Goal: Download file/media

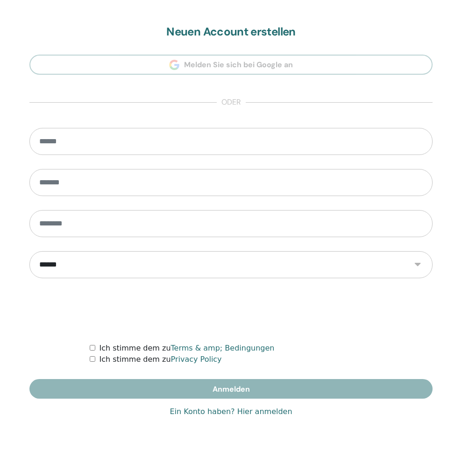
scroll to position [450, 0]
click at [260, 411] on link "Ein Konto haben? Hier anmelden" at bounding box center [230, 411] width 122 height 11
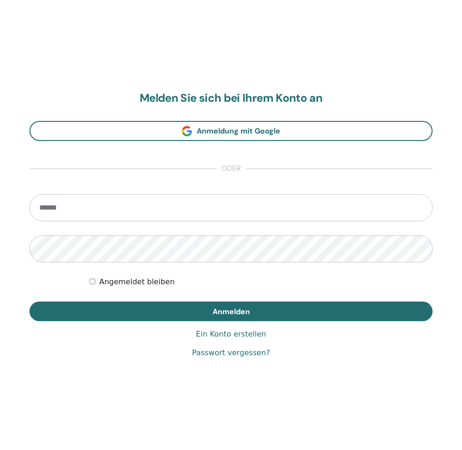
scroll to position [450, 0]
click at [136, 223] on form "Angemeldet bleiben [GEOGRAPHIC_DATA]" at bounding box center [230, 257] width 403 height 127
type input "**********"
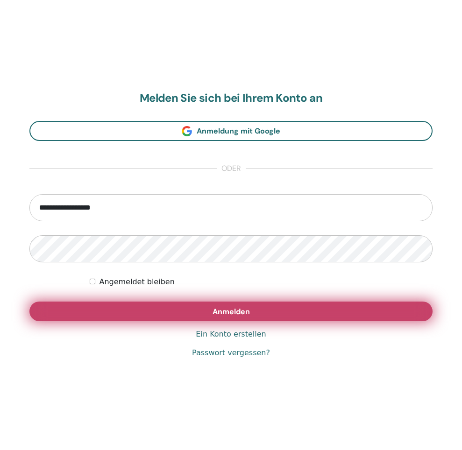
click at [186, 313] on button "Anmelden" at bounding box center [230, 312] width 403 height 20
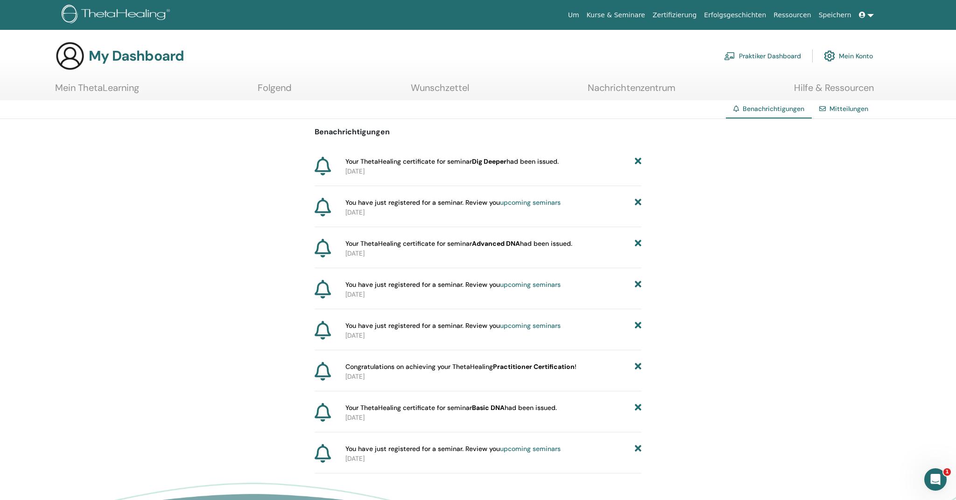
click at [77, 82] on link "Mein ThetaLearning" at bounding box center [97, 91] width 84 height 18
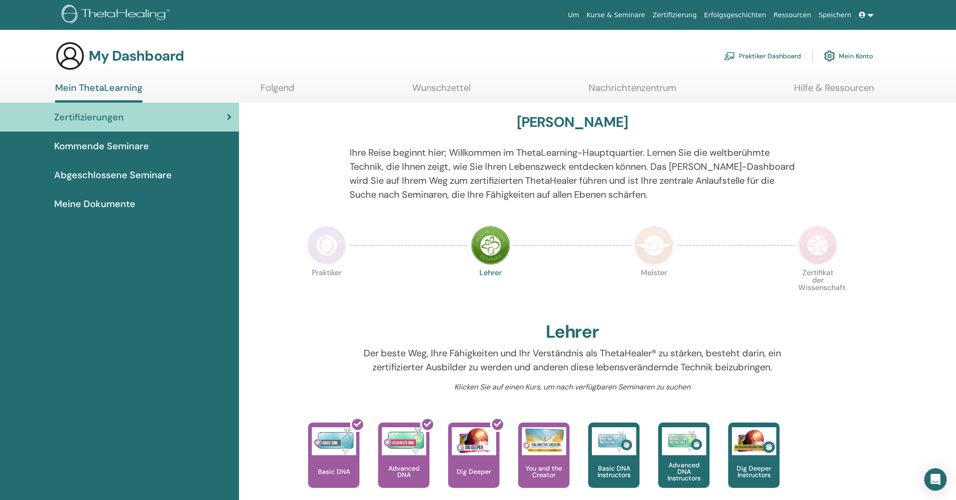
click at [137, 171] on span "Abgeschlossene Seminare" at bounding box center [113, 175] width 118 height 14
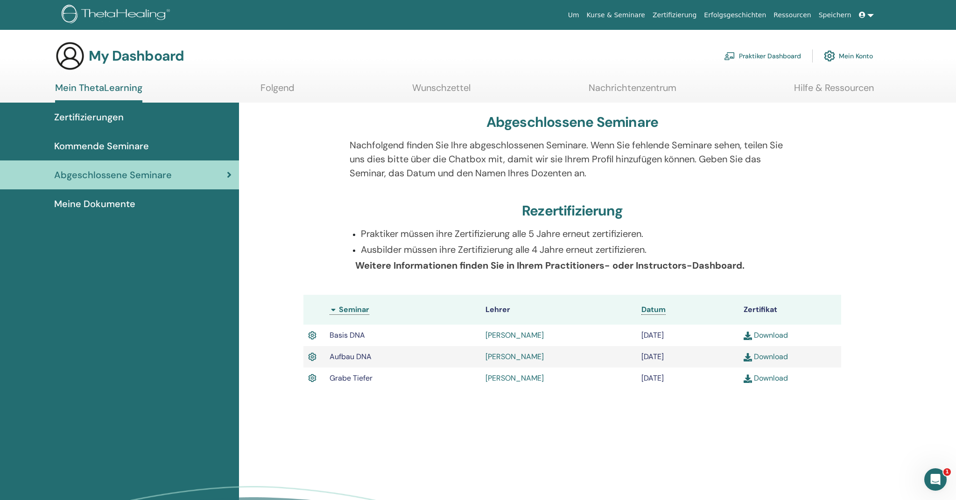
click at [753, 380] on link "Download" at bounding box center [766, 378] width 44 height 10
